Goal: Task Accomplishment & Management: Complete application form

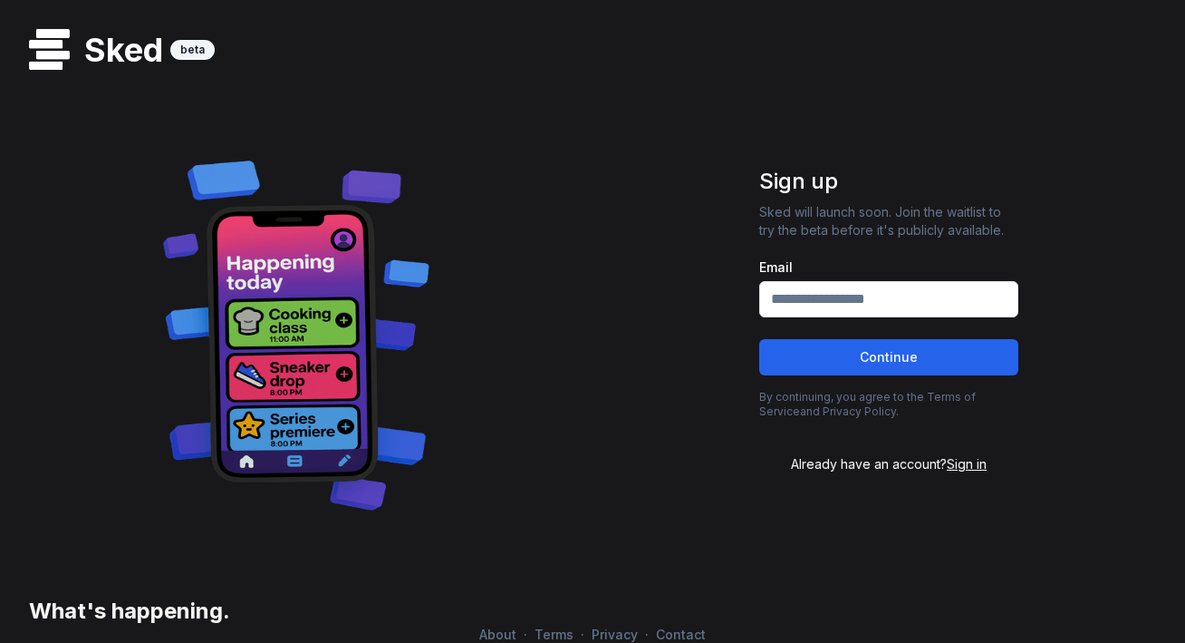
click at [853, 295] on input "Email" at bounding box center [889, 299] width 259 height 36
type input "**********"
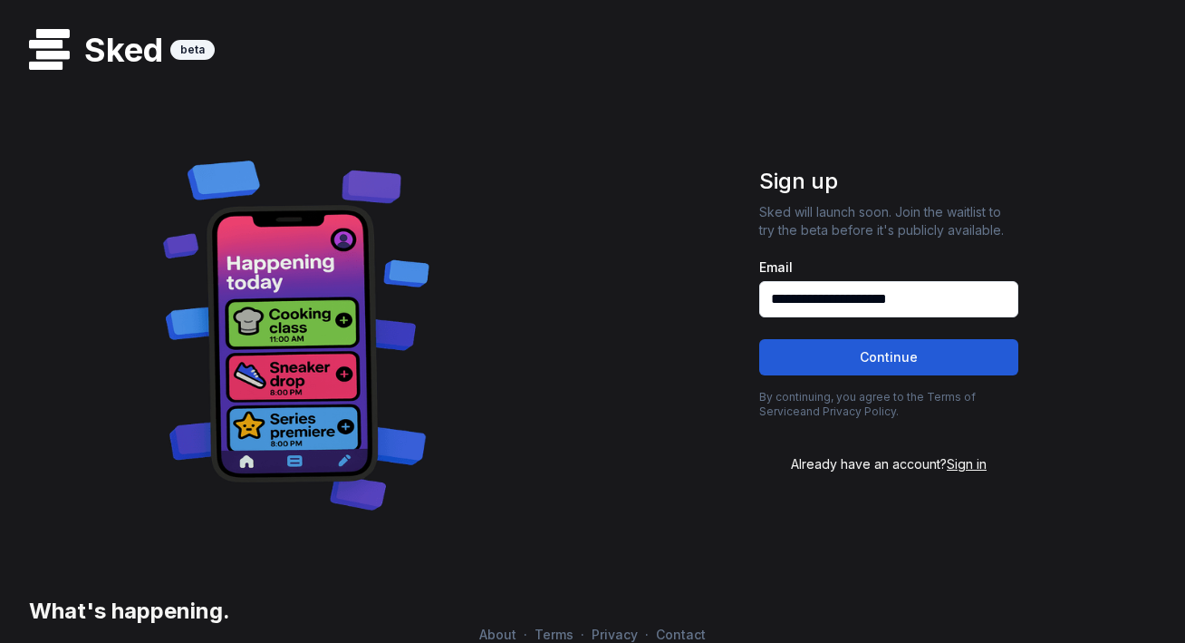
click at [899, 356] on button "Continue" at bounding box center [889, 357] width 259 height 36
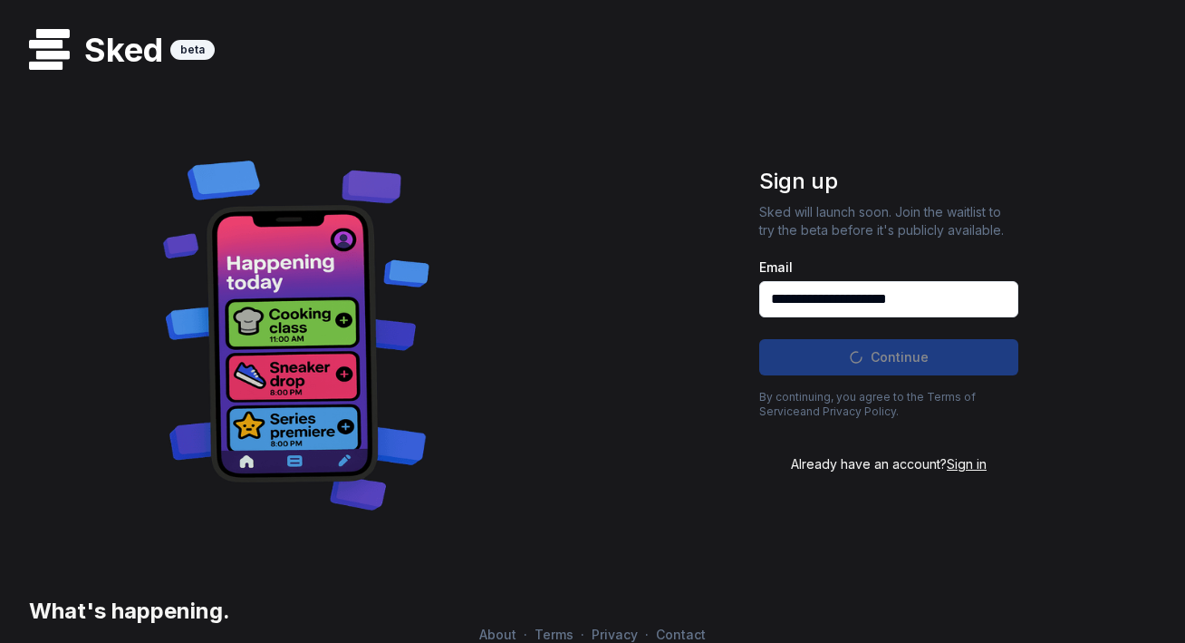
click at [970, 462] on span "Sign in" at bounding box center [967, 463] width 40 height 15
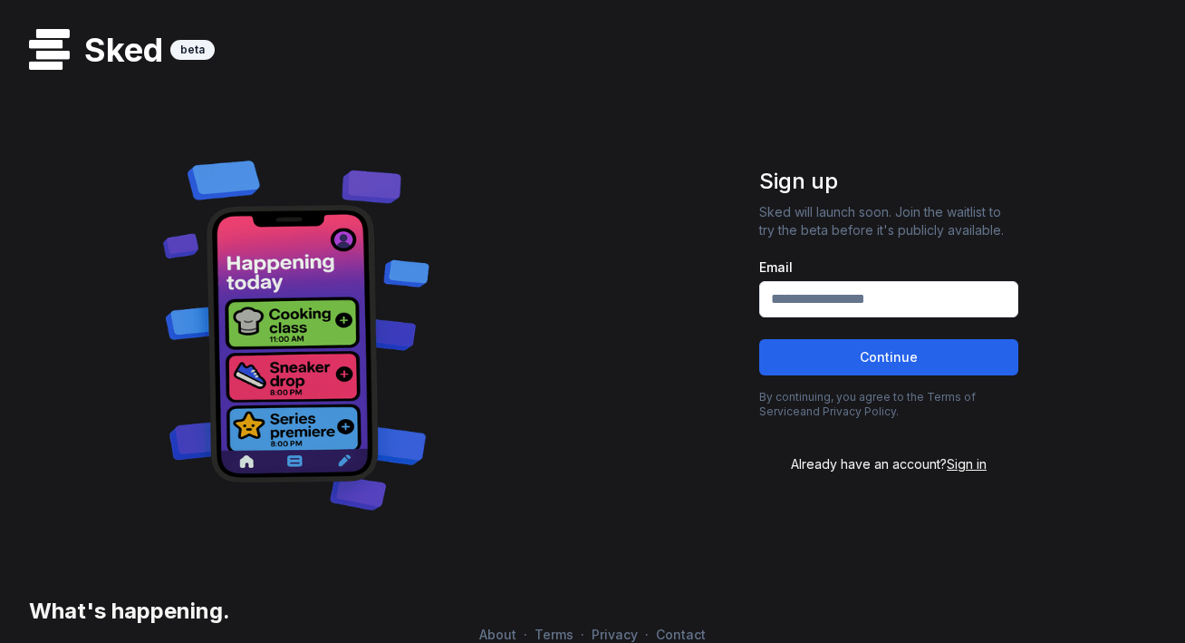
click at [972, 466] on span "Sign in" at bounding box center [967, 463] width 40 height 15
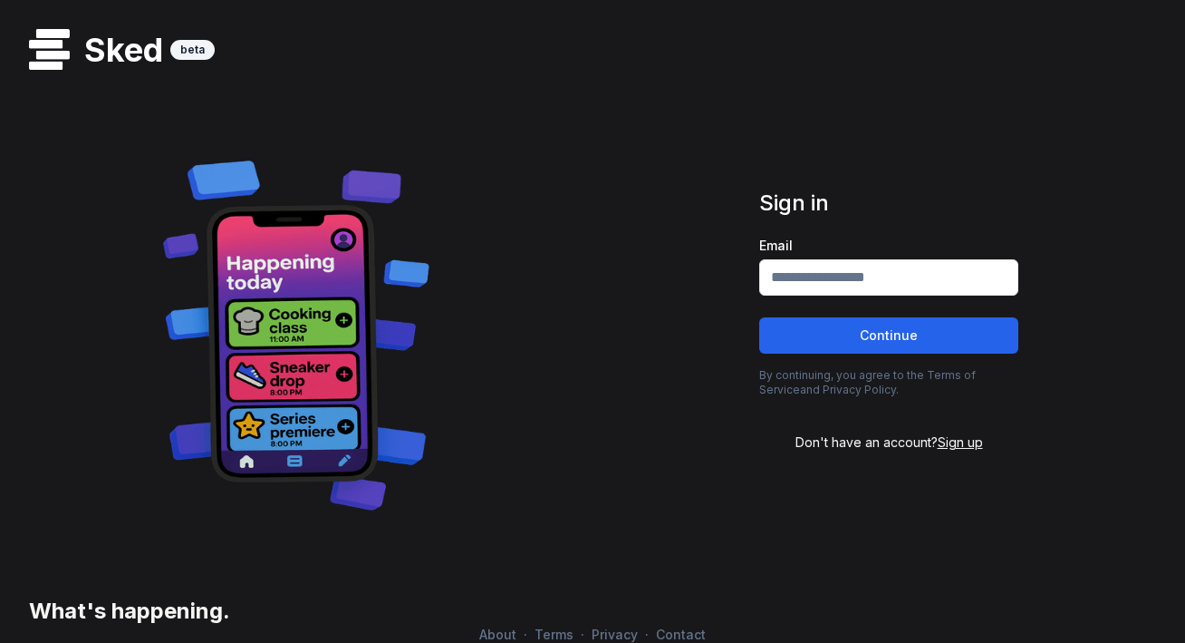
click at [965, 451] on div "Sign in Email Continue By continuing, you agree to the Terms of Service and Pri…" at bounding box center [888, 320] width 317 height 611
click at [963, 444] on span "Sign up" at bounding box center [960, 441] width 45 height 15
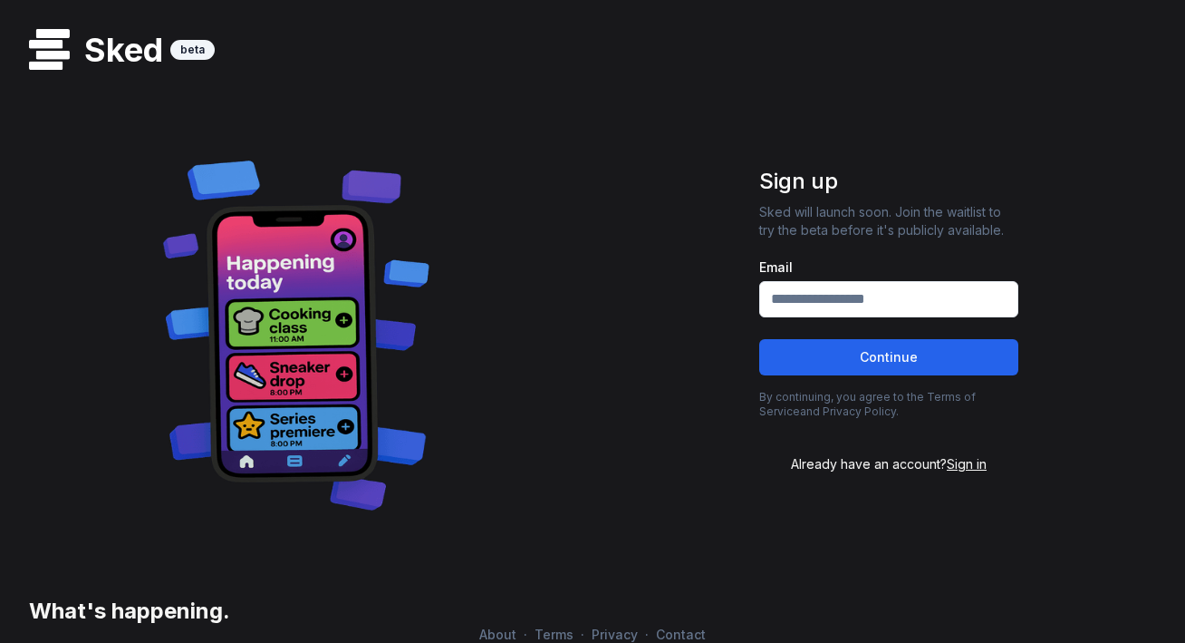
click at [969, 468] on span "Sign in" at bounding box center [967, 463] width 40 height 15
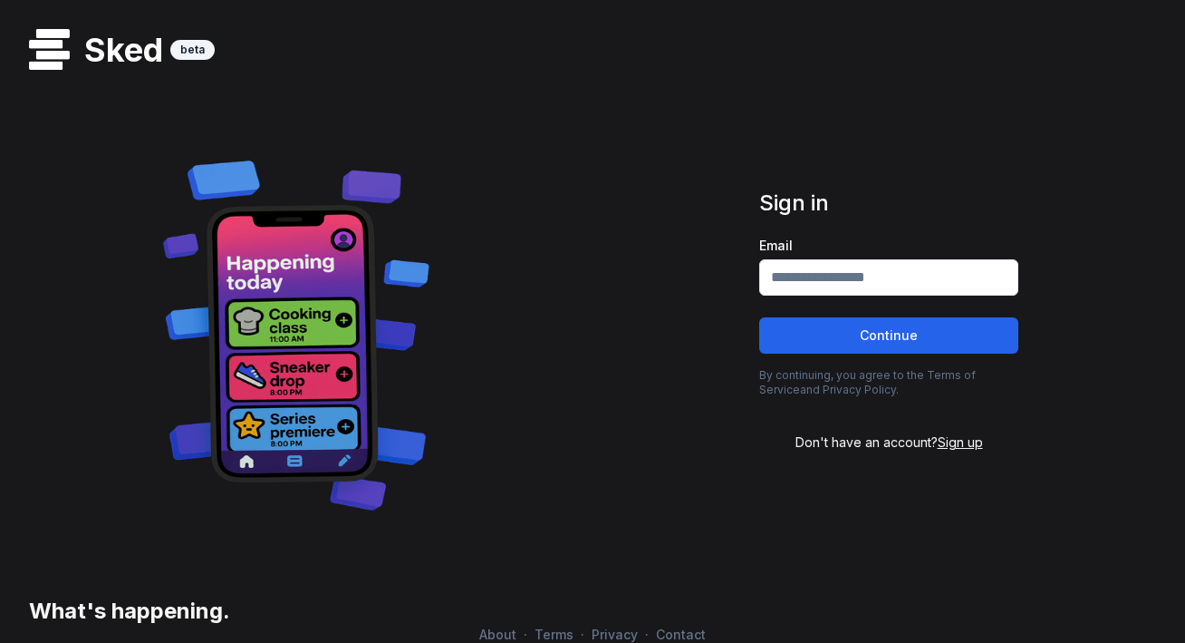
click at [795, 284] on input "Email" at bounding box center [889, 277] width 259 height 36
type input "**********"
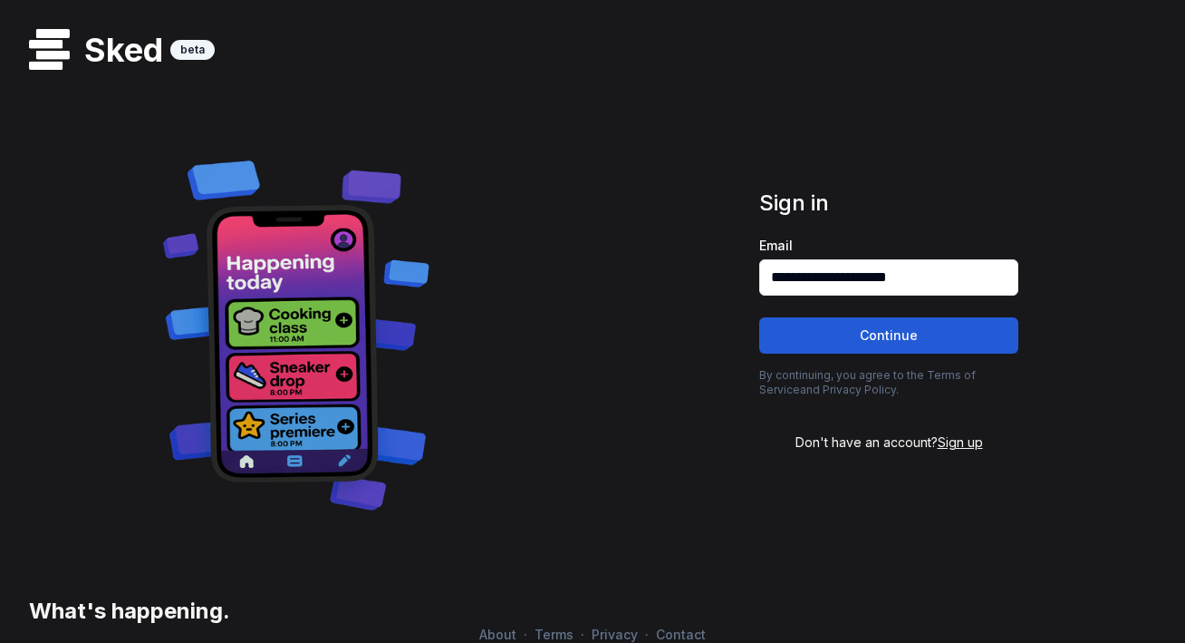
click at [894, 349] on button "Continue" at bounding box center [889, 335] width 259 height 36
